Goal: Register for event/course

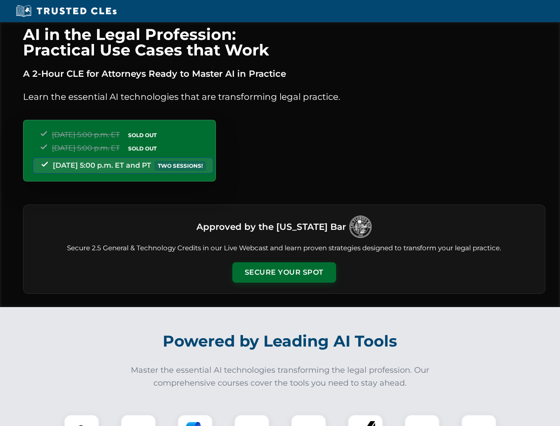
click at [284, 272] on button "Secure Your Spot" at bounding box center [284, 272] width 104 height 20
click at [82, 420] on img at bounding box center [82, 432] width 26 height 26
